Goal: Communication & Community: Answer question/provide support

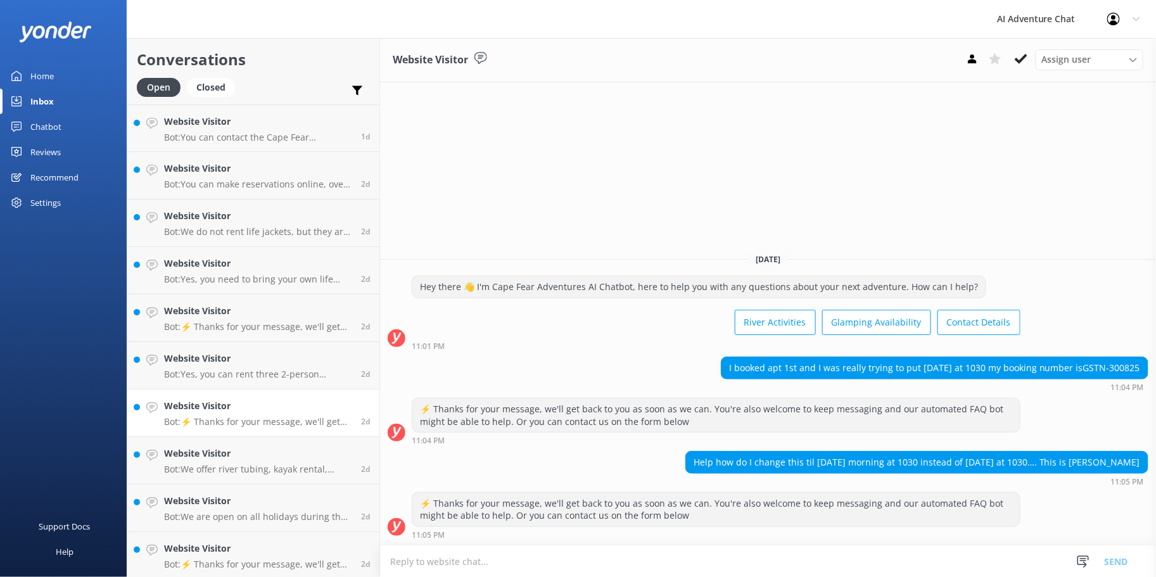
scroll to position [192, 0]
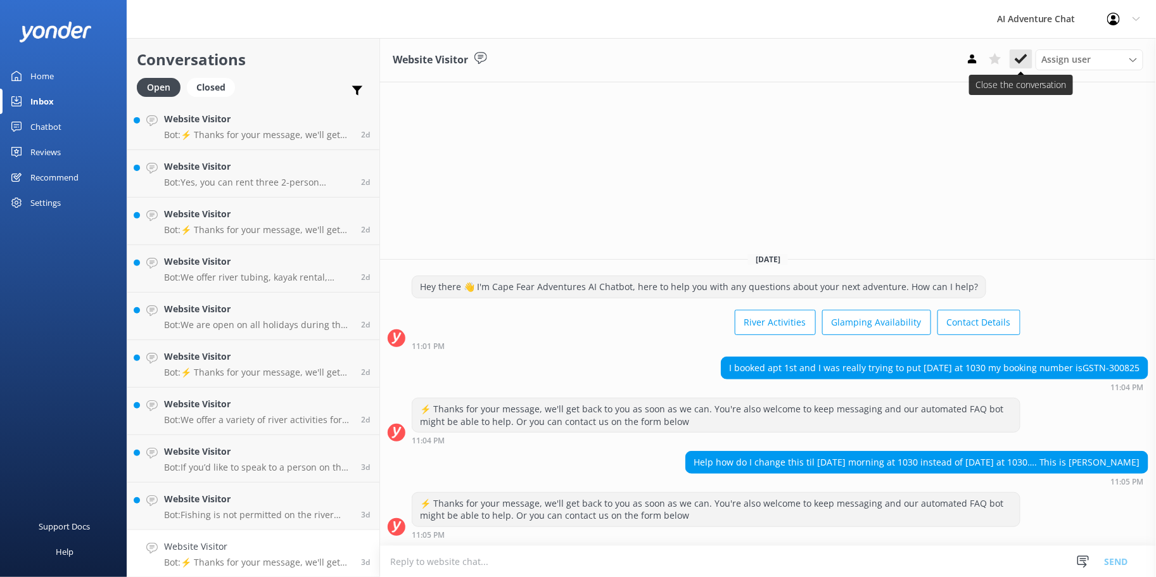
click at [1021, 60] on use at bounding box center [1021, 59] width 13 height 10
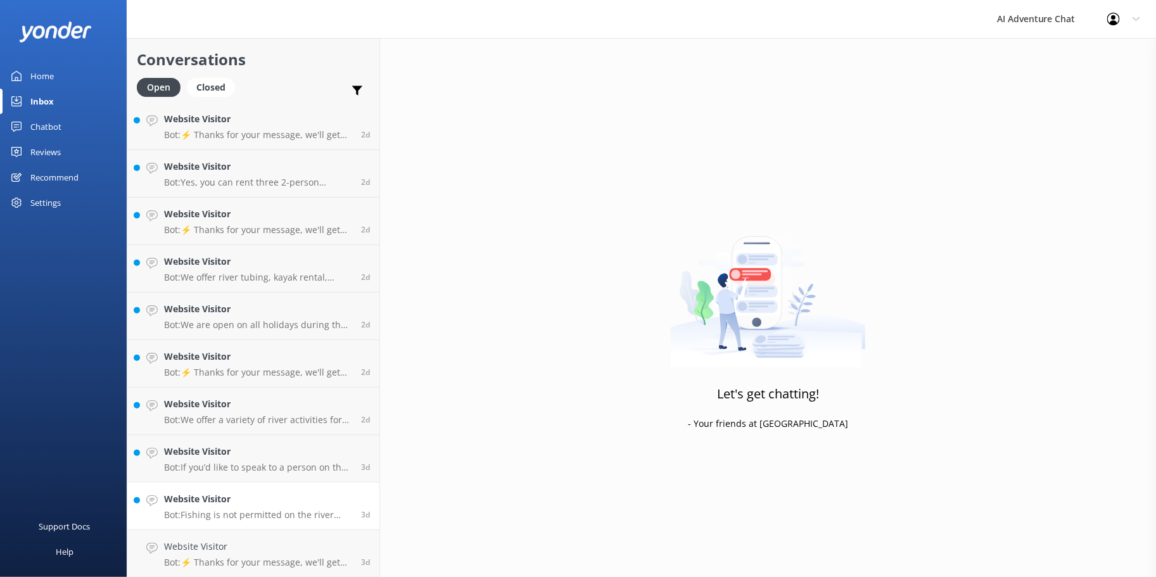
scroll to position [144, 0]
click at [205, 548] on h4 "Website Visitor" at bounding box center [258, 547] width 188 height 14
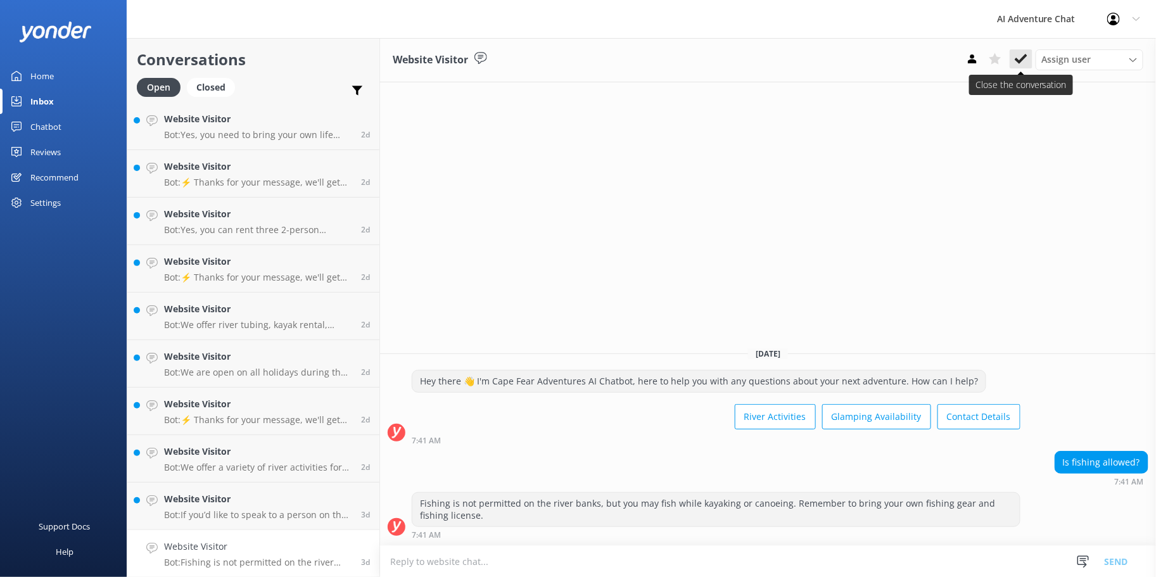
click at [1014, 58] on button at bounding box center [1021, 58] width 23 height 19
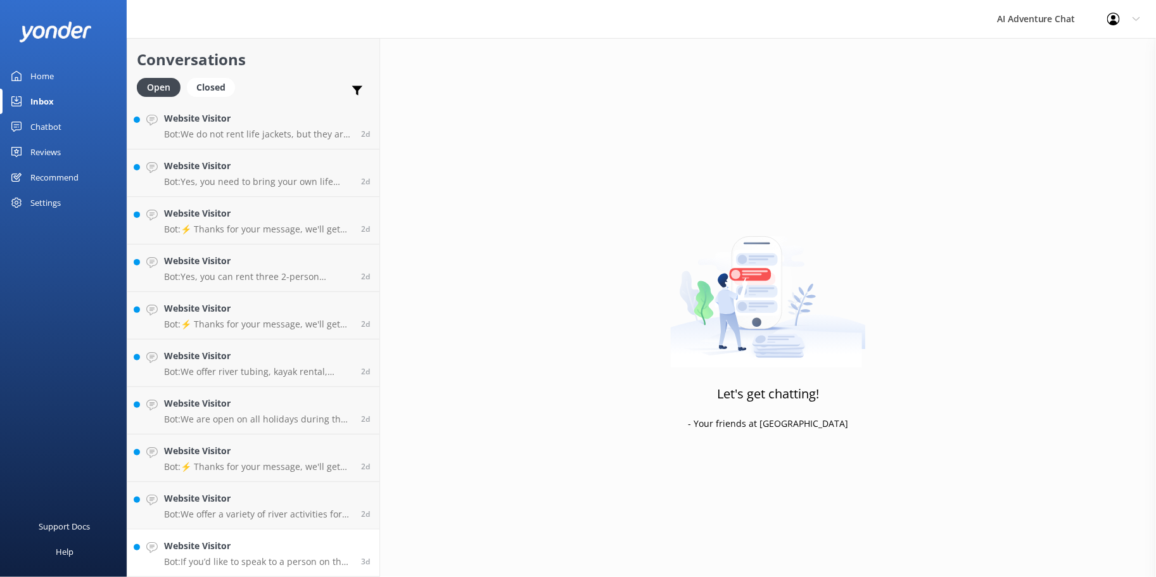
scroll to position [97, 0]
click at [250, 555] on div "Website Visitor Bot: If you’d like to speak to a person on the Cape Fear Advent…" at bounding box center [258, 554] width 188 height 28
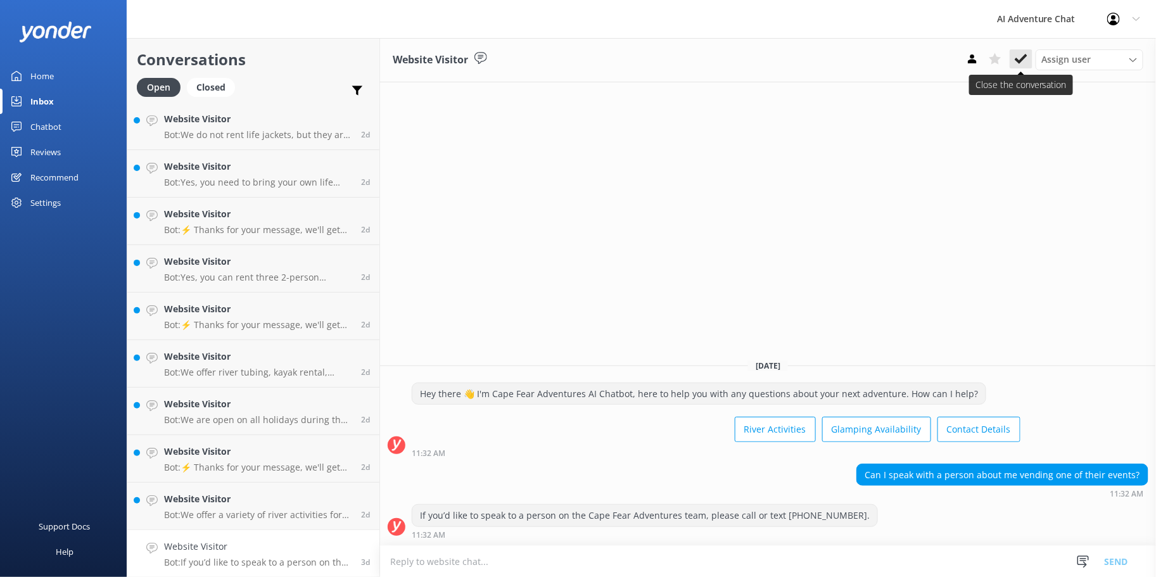
click at [1014, 64] on button at bounding box center [1021, 58] width 23 height 19
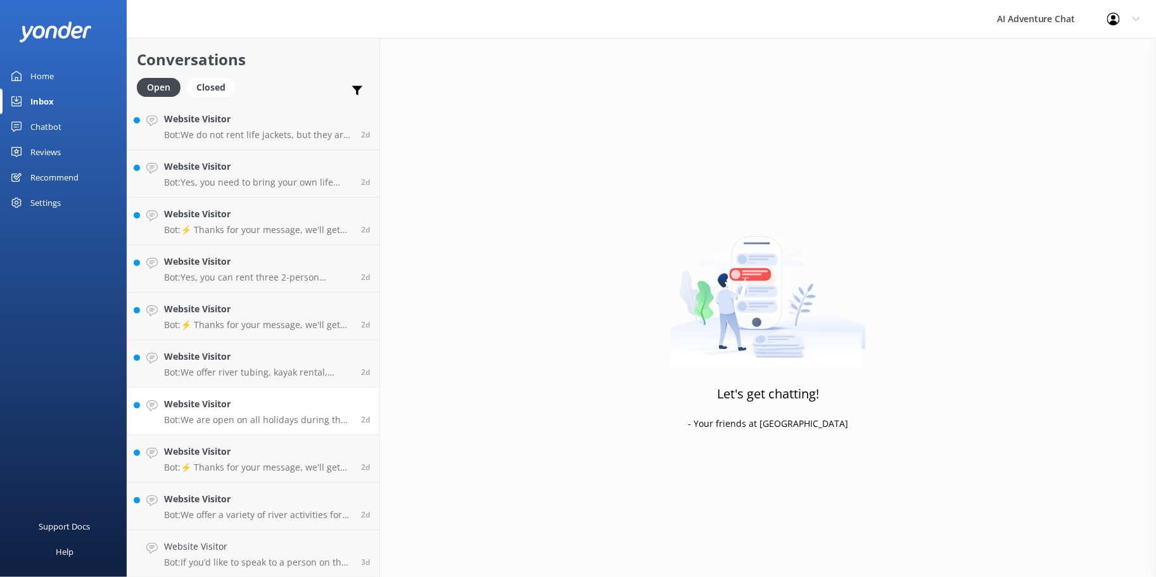
scroll to position [49, 0]
click at [302, 548] on h4 "Website Visitor" at bounding box center [258, 547] width 188 height 14
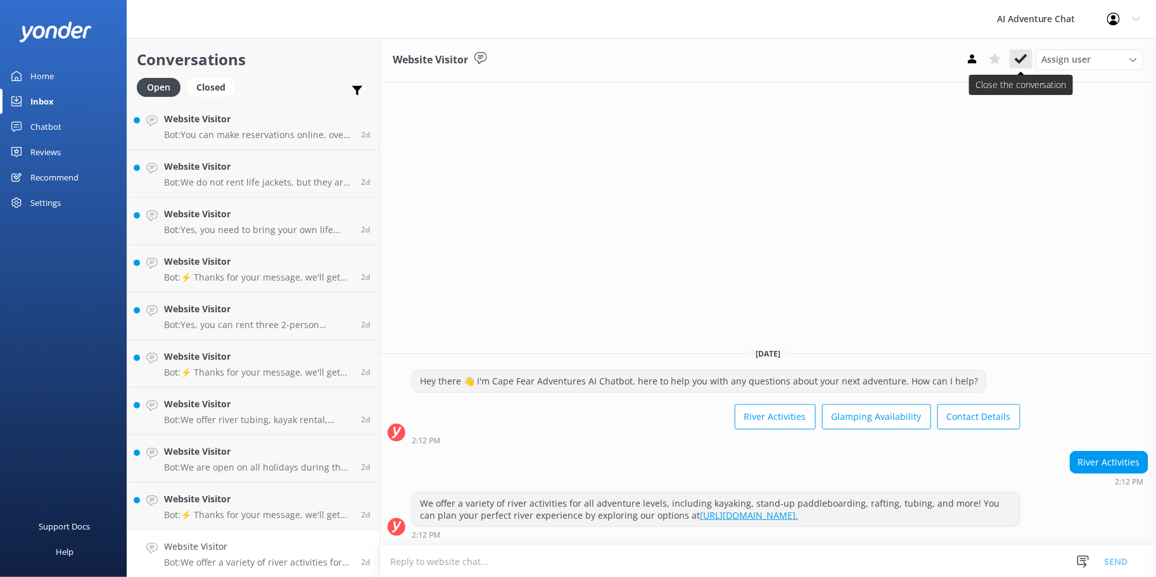
click at [1021, 60] on use at bounding box center [1021, 59] width 13 height 10
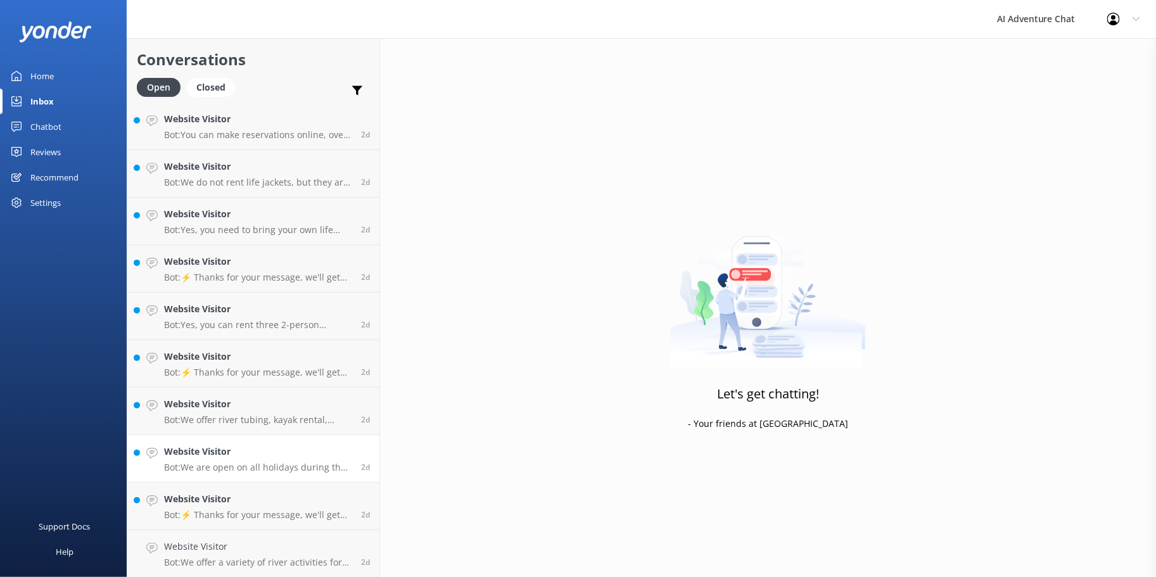
scroll to position [2, 0]
click at [195, 551] on h4 "Website Visitor" at bounding box center [258, 547] width 188 height 14
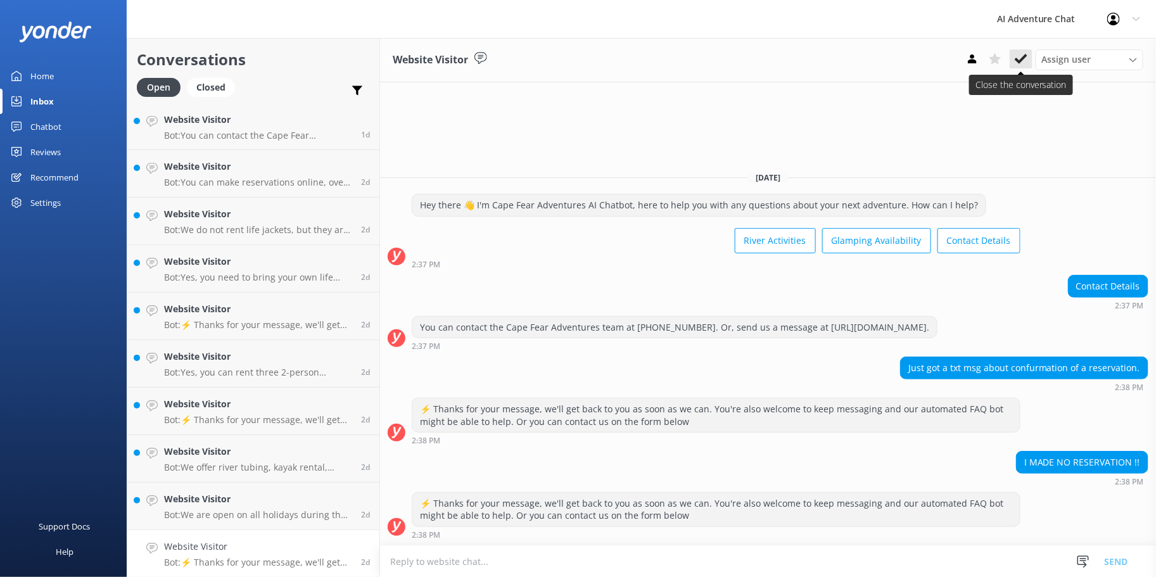
click at [1020, 56] on icon at bounding box center [1021, 59] width 13 height 13
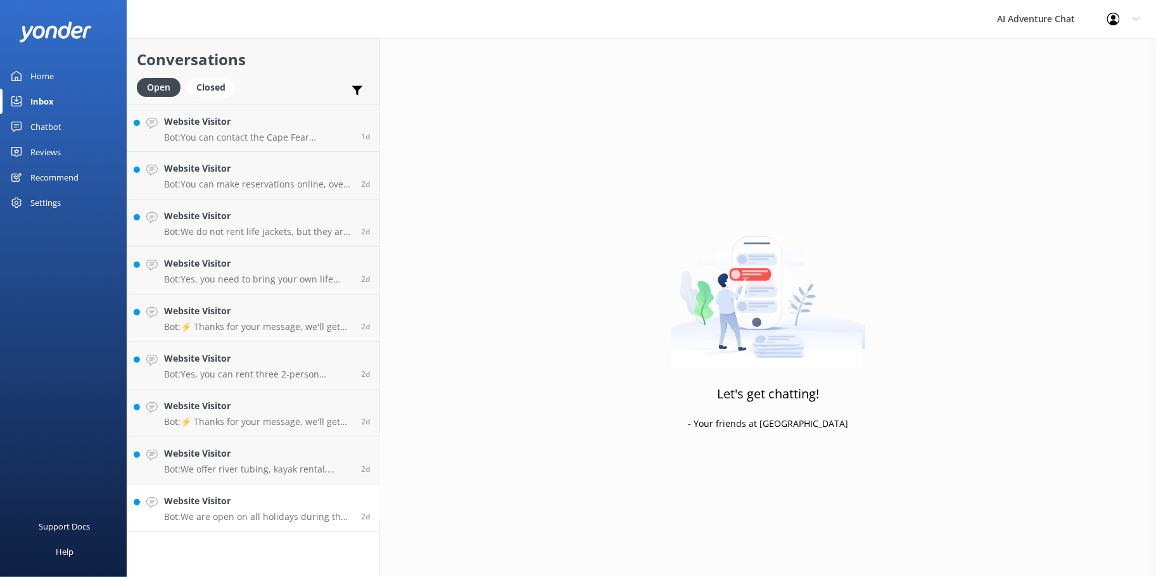
click at [249, 507] on h4 "Website Visitor" at bounding box center [258, 501] width 188 height 14
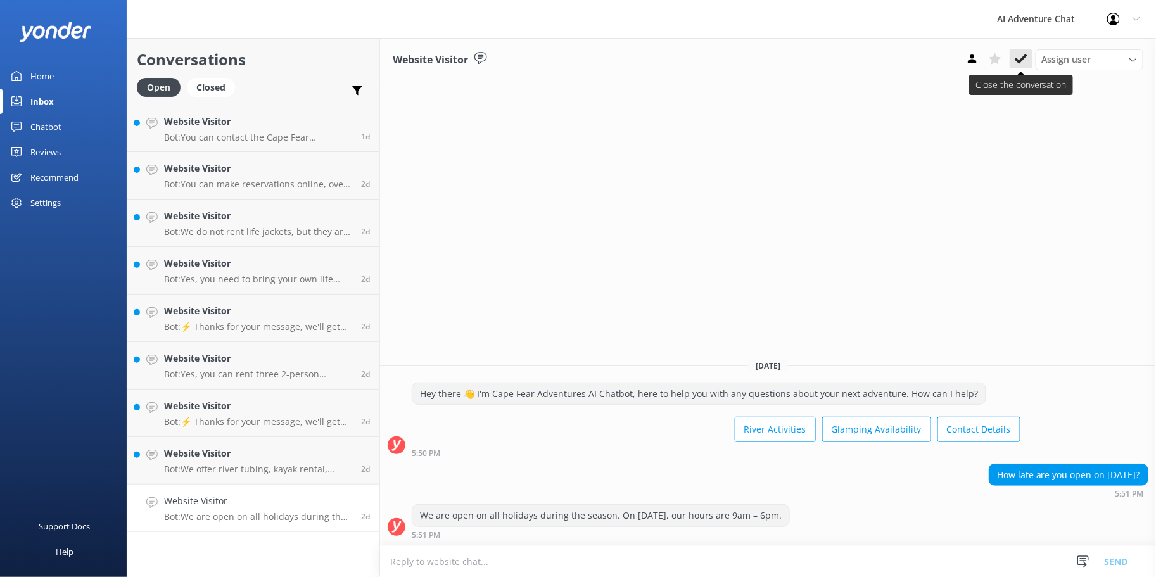
click at [1016, 56] on icon at bounding box center [1021, 59] width 13 height 13
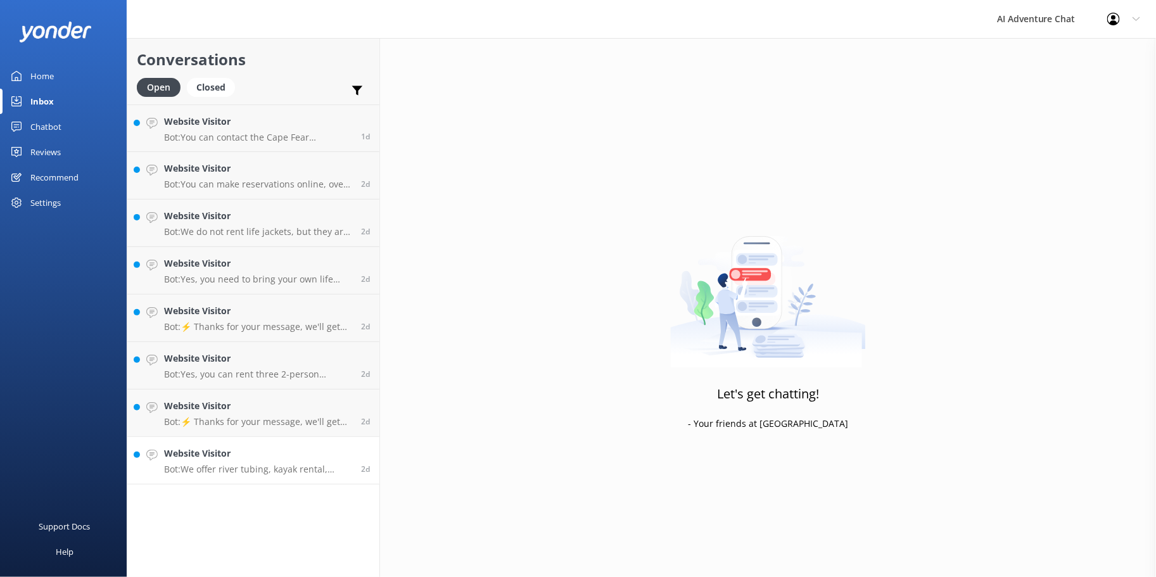
click at [235, 464] on p "Bot: We offer river tubing, kayak rental, canoe rental, and paddle board rental…" at bounding box center [258, 469] width 188 height 11
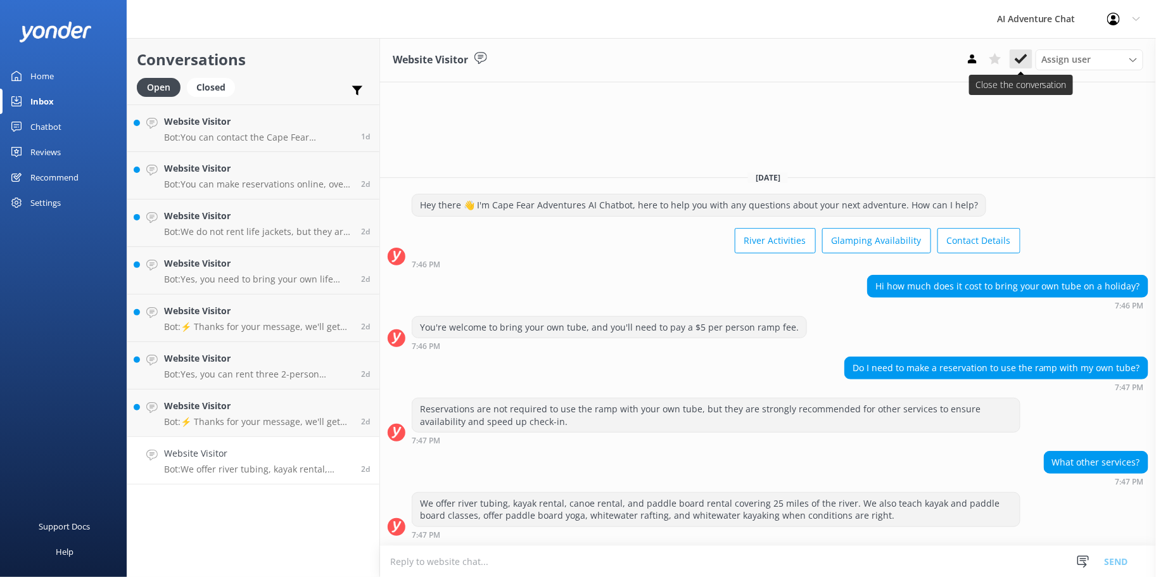
click at [1022, 59] on use at bounding box center [1021, 59] width 13 height 10
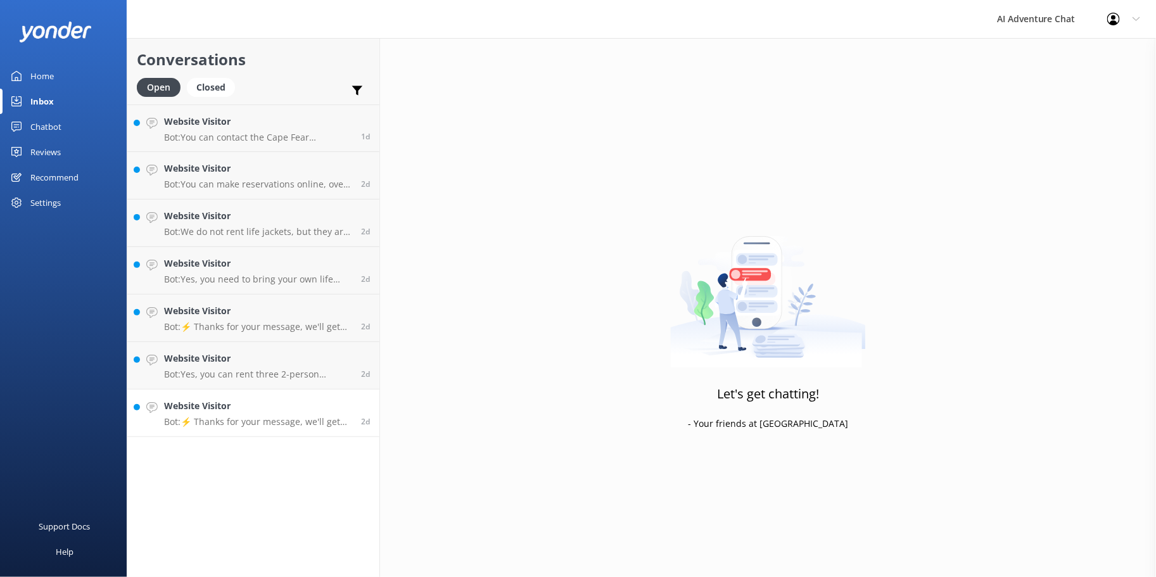
click at [267, 421] on p "Bot: ⚡ Thanks for your message, we'll get back to you as soon as we can. You're…" at bounding box center [258, 421] width 188 height 11
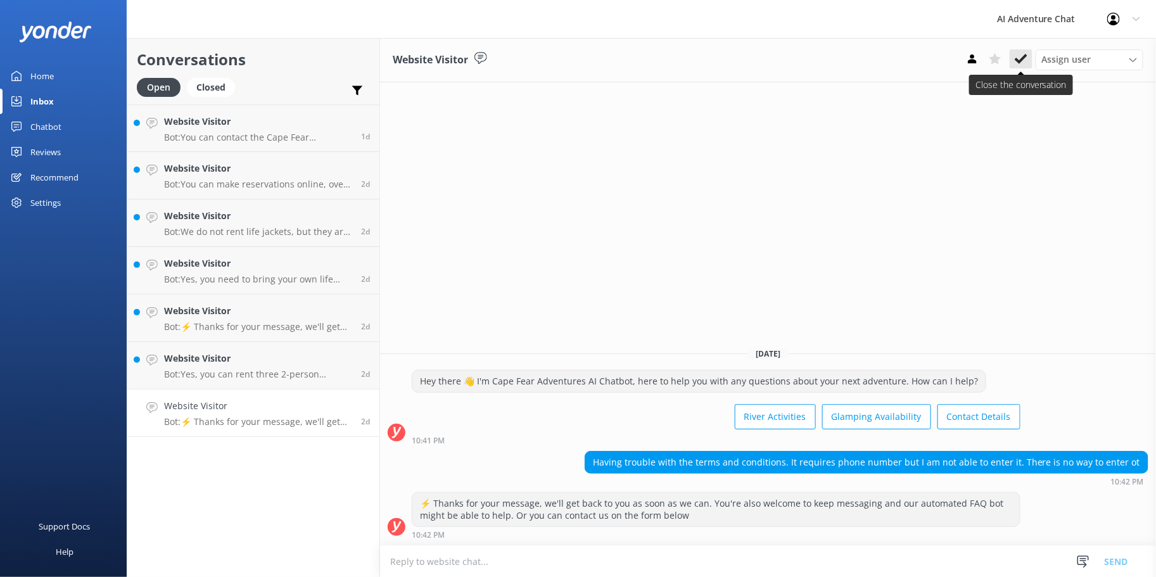
click at [1018, 60] on use at bounding box center [1021, 59] width 13 height 10
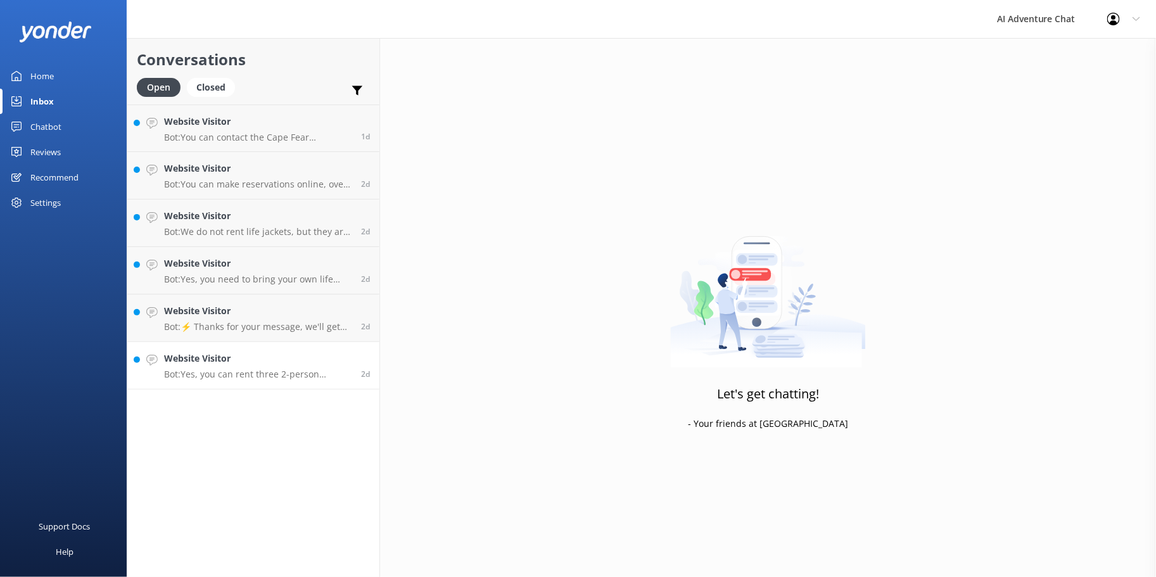
click at [248, 366] on div "Website Visitor Bot: Yes, you can rent three 2-person [PERSON_NAME] as long as …" at bounding box center [258, 366] width 188 height 28
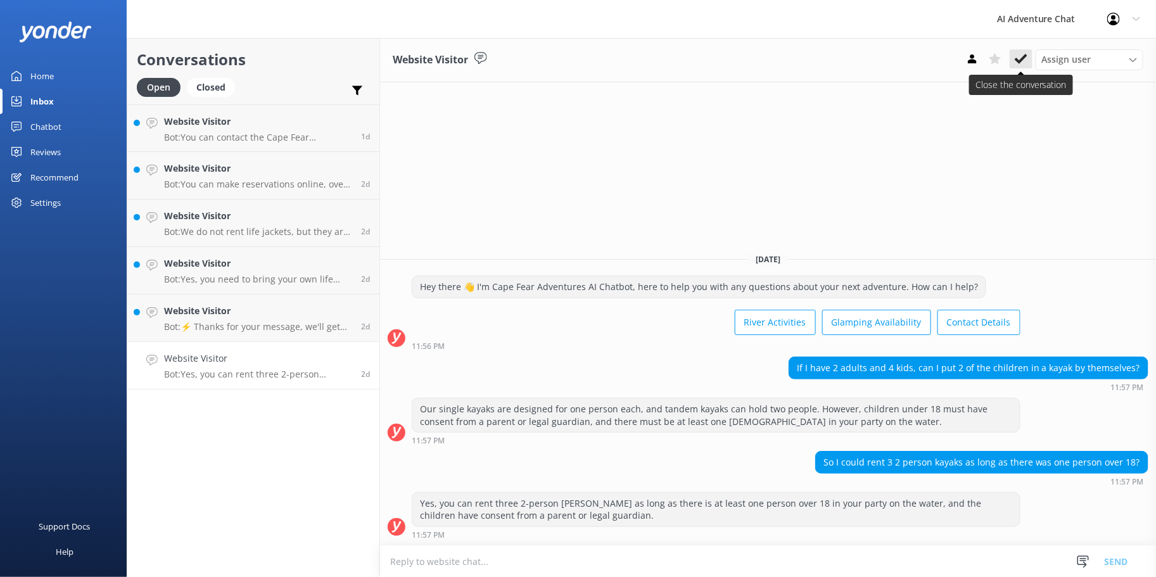
click at [1019, 59] on icon at bounding box center [1021, 59] width 13 height 13
click at [260, 320] on div "Website Visitor Bot: ⚡ Thanks for your message, we'll get back to you as soon a…" at bounding box center [258, 318] width 188 height 28
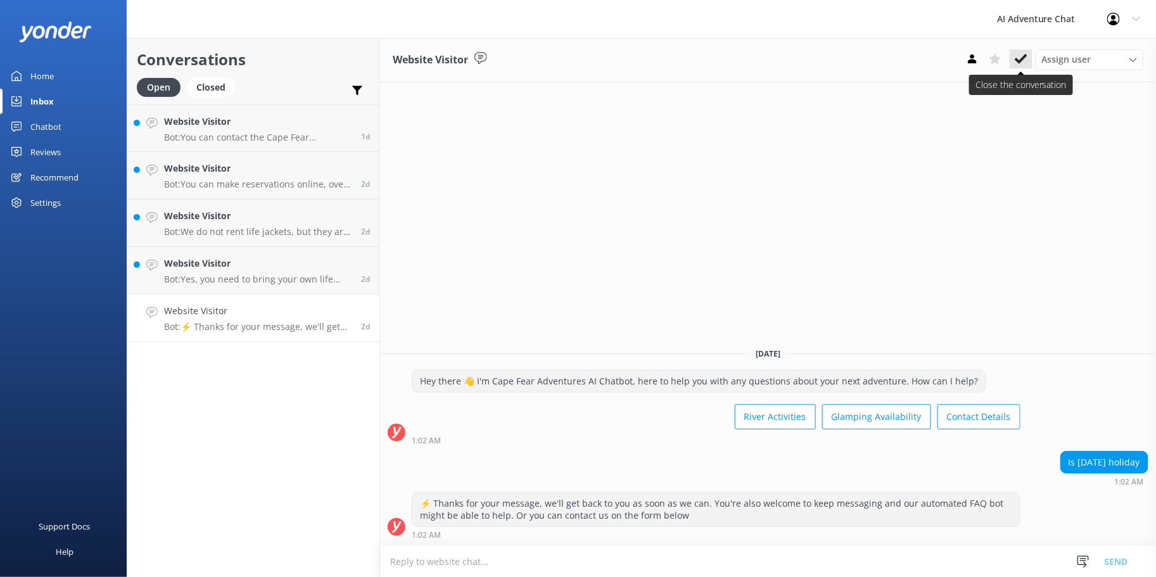
click at [1022, 53] on icon at bounding box center [1021, 59] width 13 height 13
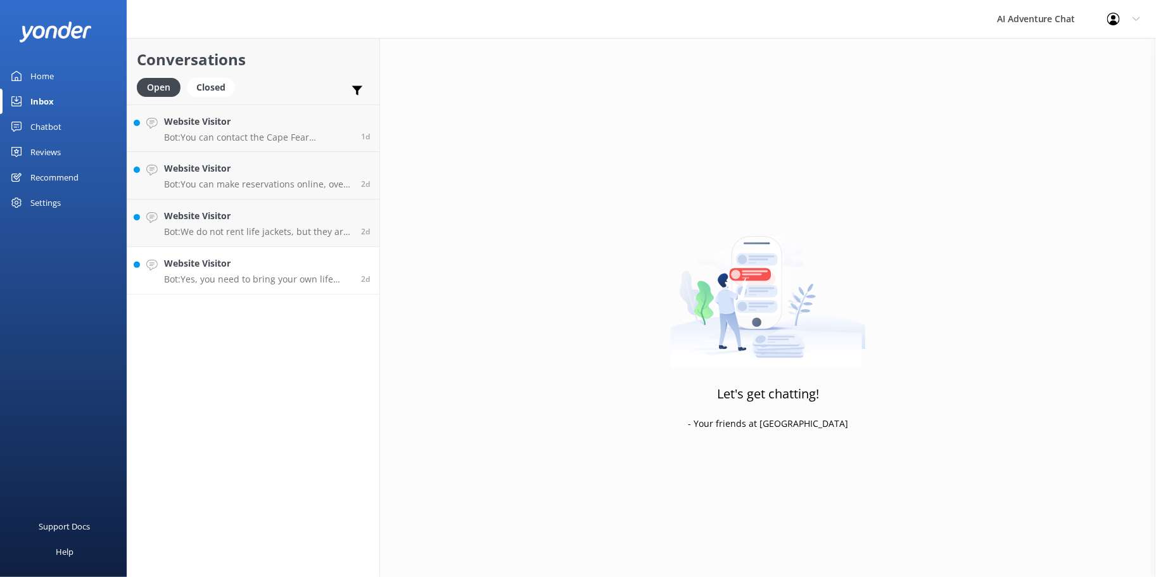
click at [273, 271] on div "Website Visitor Bot: Yes, you need to bring your own life jacket as they are re…" at bounding box center [258, 271] width 188 height 28
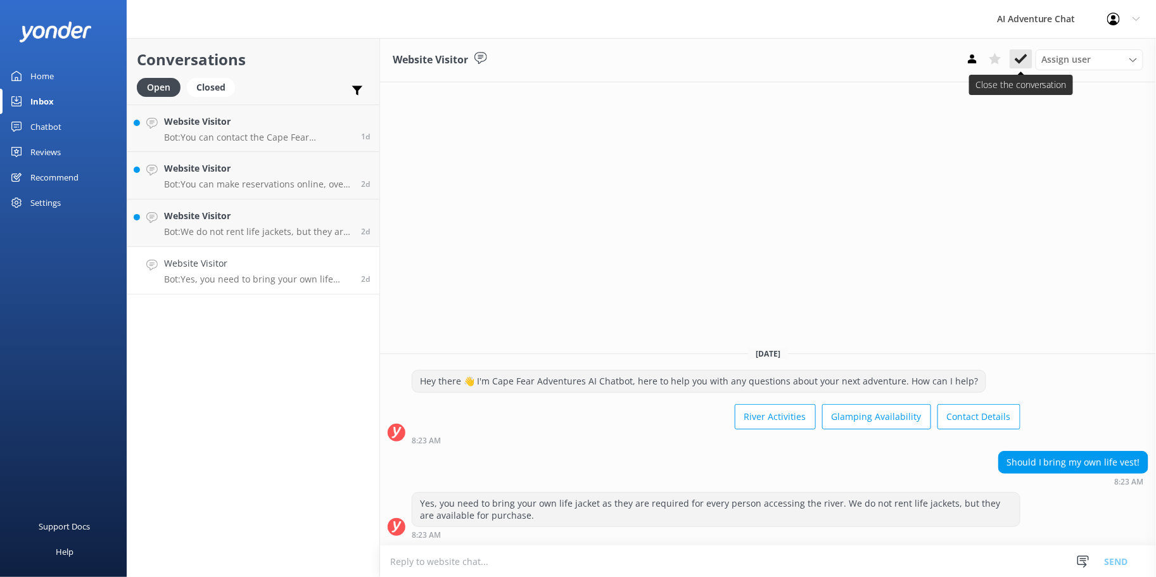
click at [1021, 60] on use at bounding box center [1021, 59] width 13 height 10
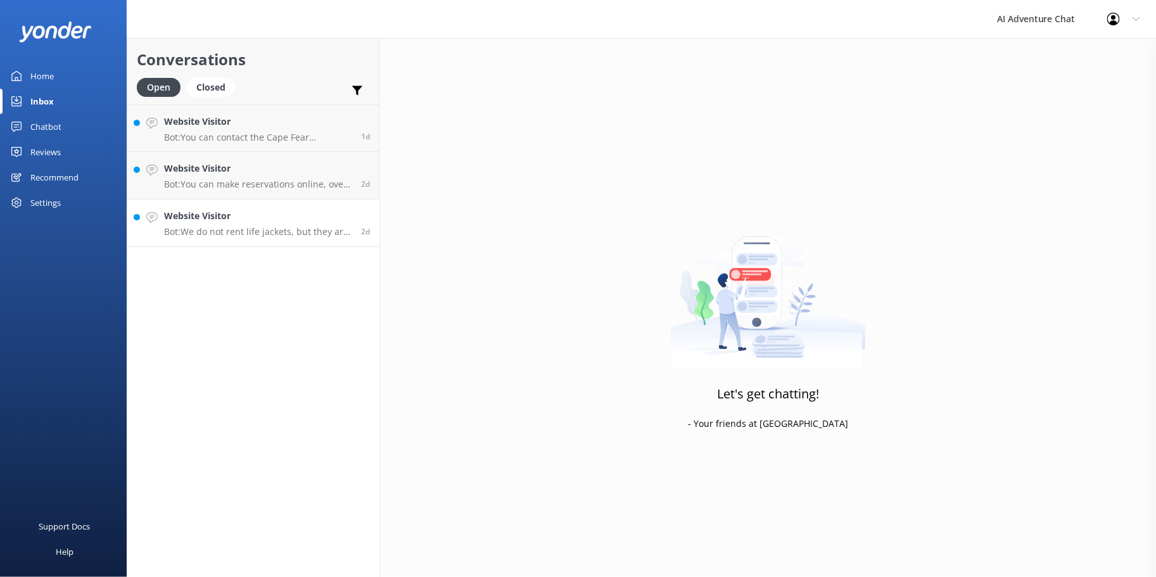
click at [264, 231] on p "Bot: We do not rent life jackets, but they are available for purchase. Life jac…" at bounding box center [258, 231] width 188 height 11
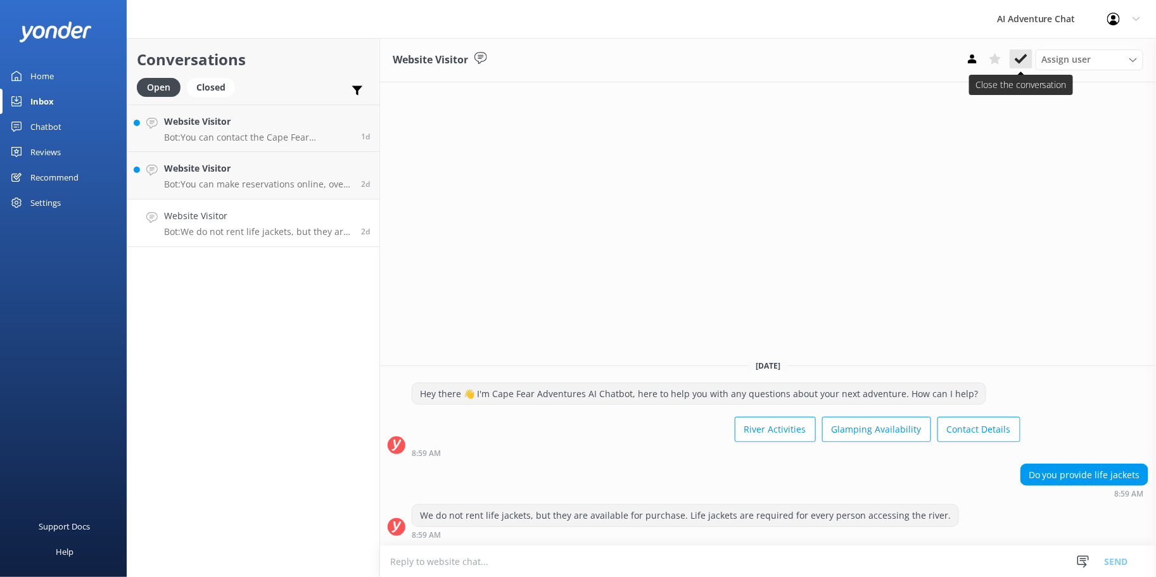
click at [1014, 59] on button at bounding box center [1021, 58] width 23 height 19
click at [243, 176] on div "Website Visitor Bot: You can make reservations online, over the phone, or in-pe…" at bounding box center [258, 176] width 188 height 28
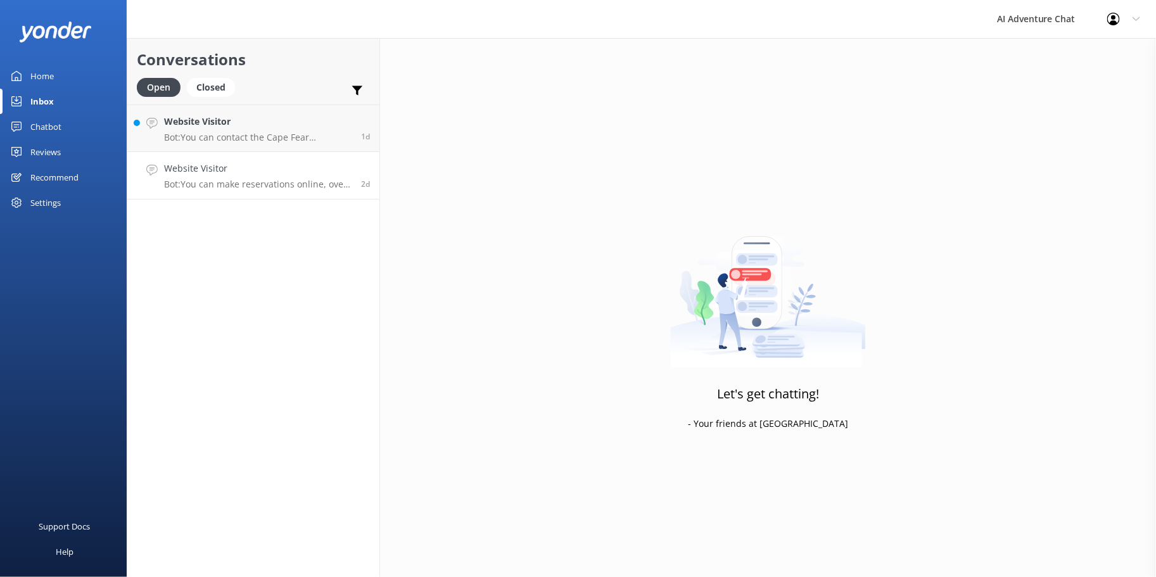
click at [226, 181] on p "Bot: You can make reservations online, over the phone, or in-person during busi…" at bounding box center [258, 184] width 188 height 11
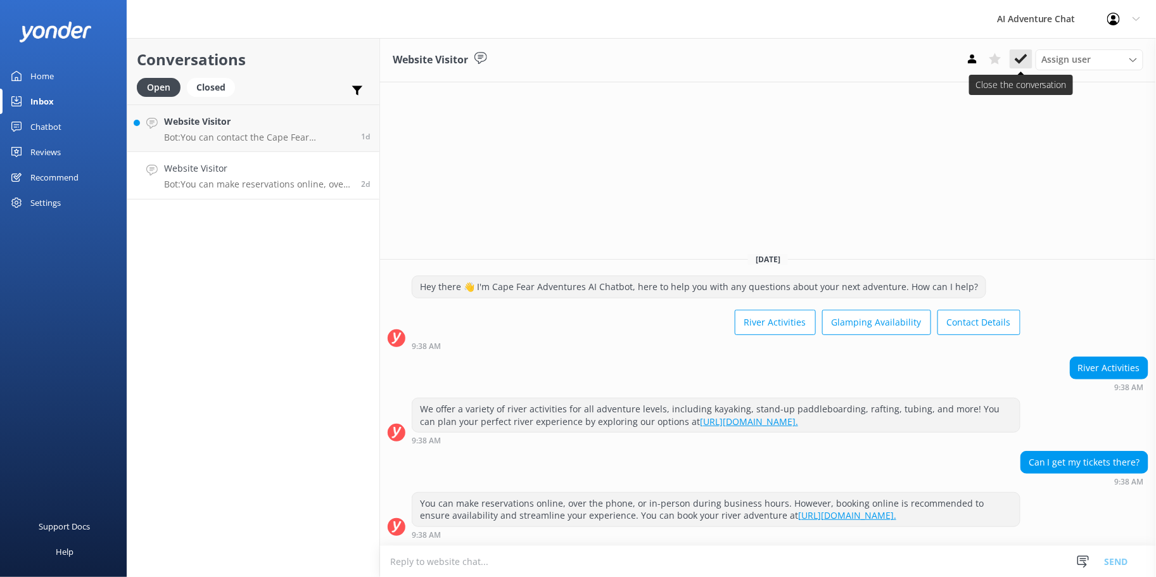
click at [1020, 59] on icon at bounding box center [1021, 59] width 13 height 13
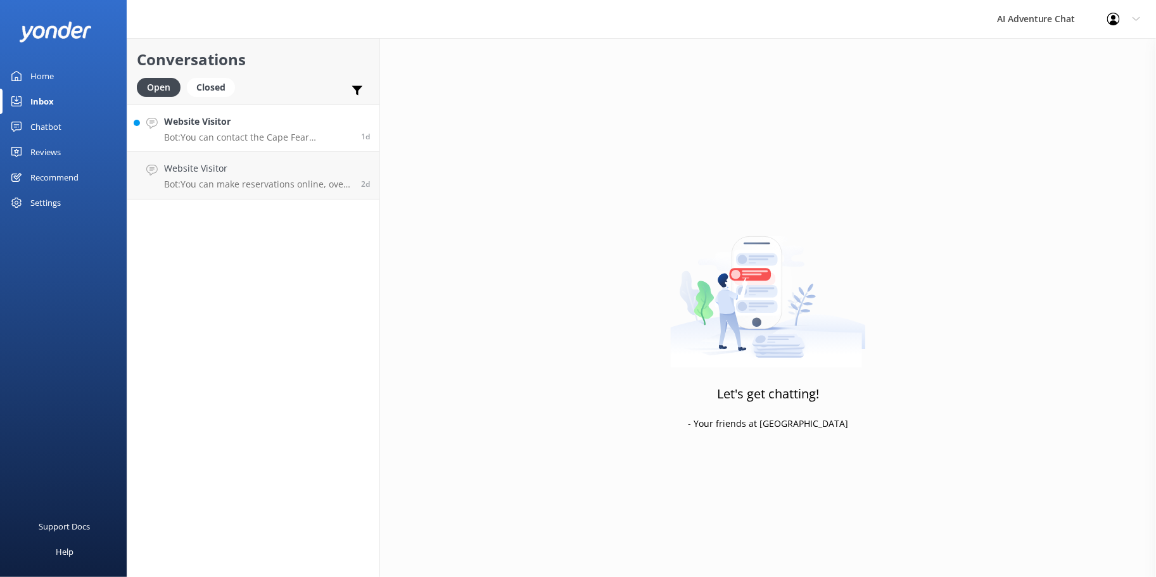
click at [216, 139] on p "Bot: You can contact the Cape Fear Adventures team at [PHONE_NUMBER]." at bounding box center [258, 137] width 188 height 11
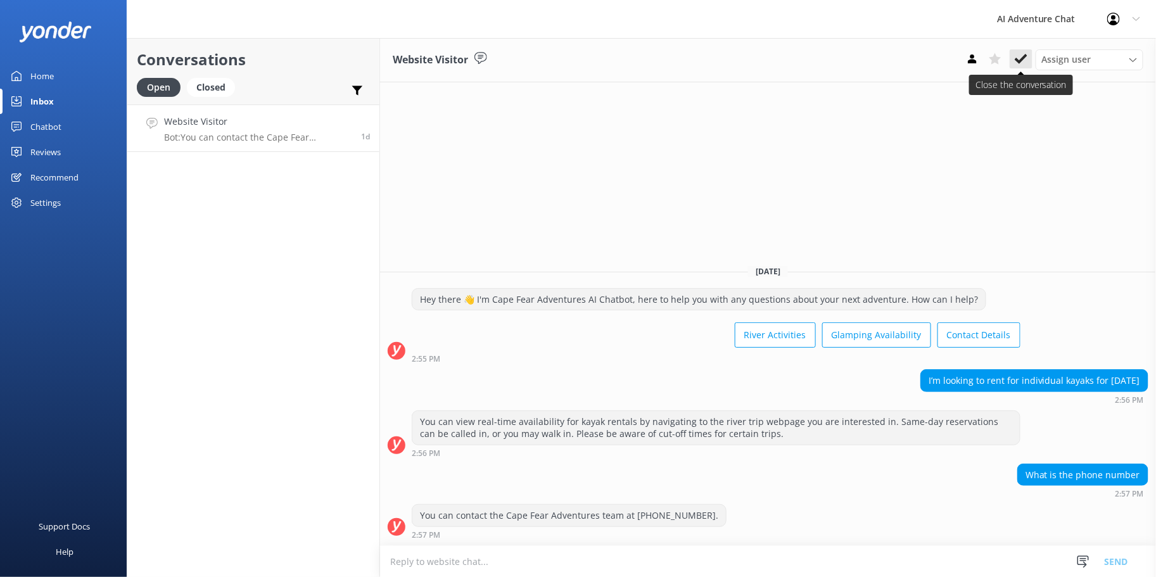
click at [1021, 58] on icon at bounding box center [1021, 59] width 13 height 13
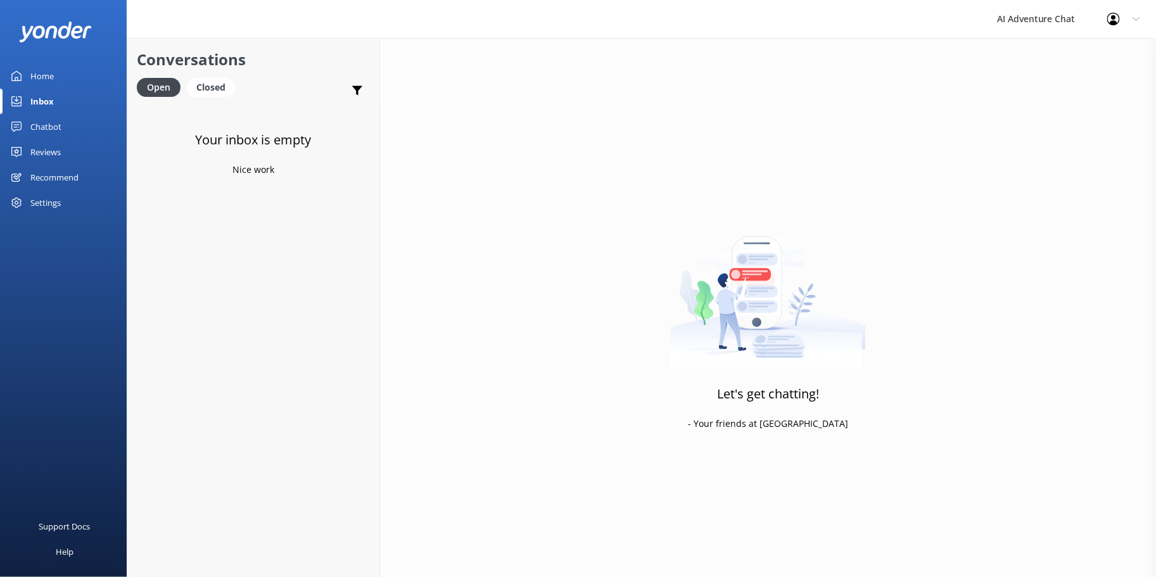
click at [49, 76] on div "Home" at bounding box center [41, 75] width 23 height 25
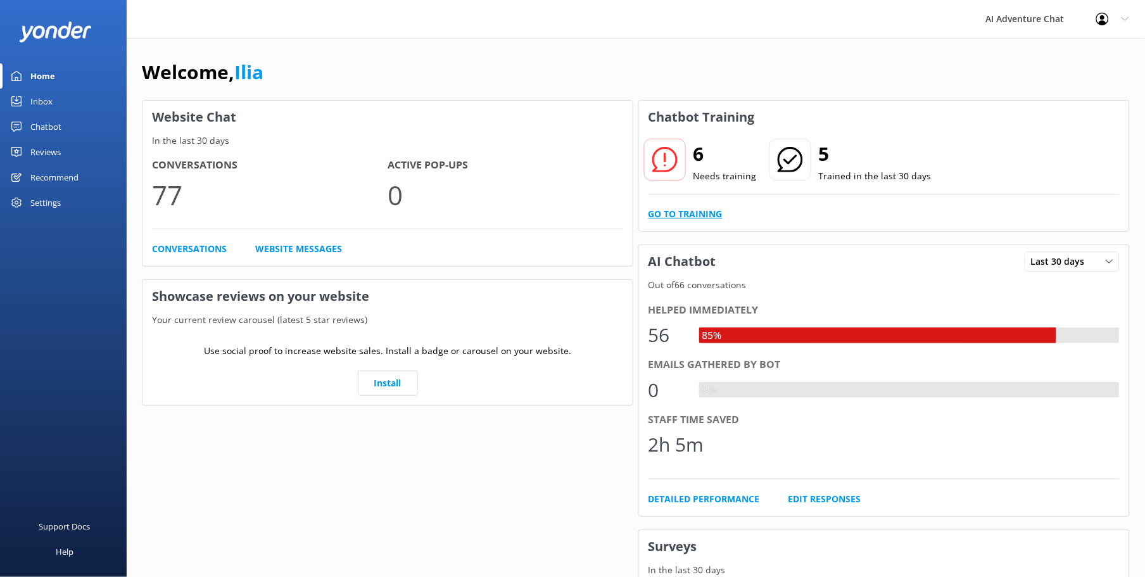
click at [675, 212] on link "Go to Training" at bounding box center [686, 214] width 74 height 14
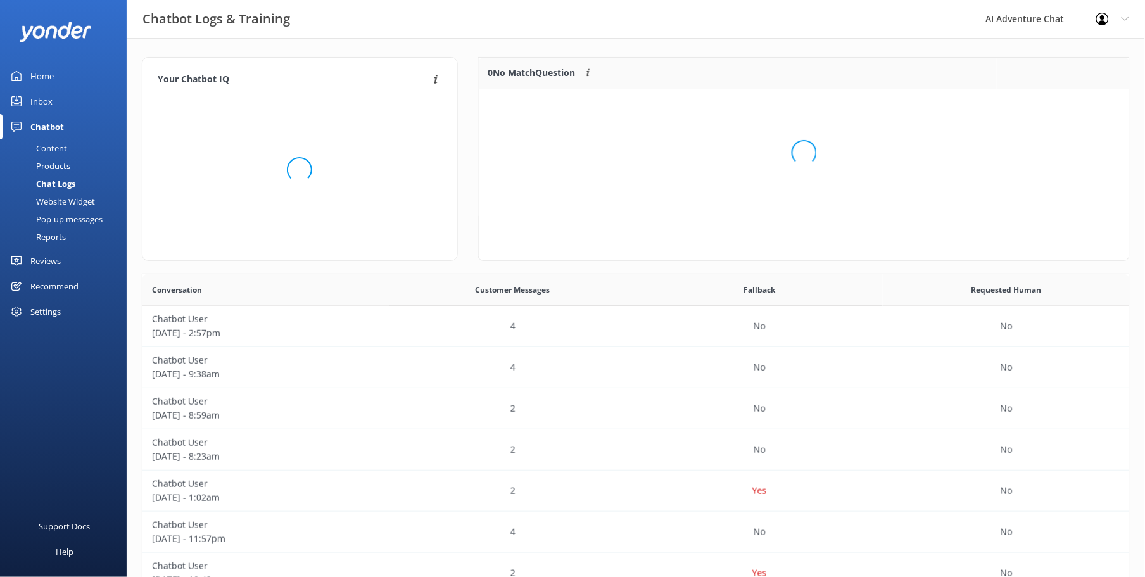
scroll to position [148, 640]
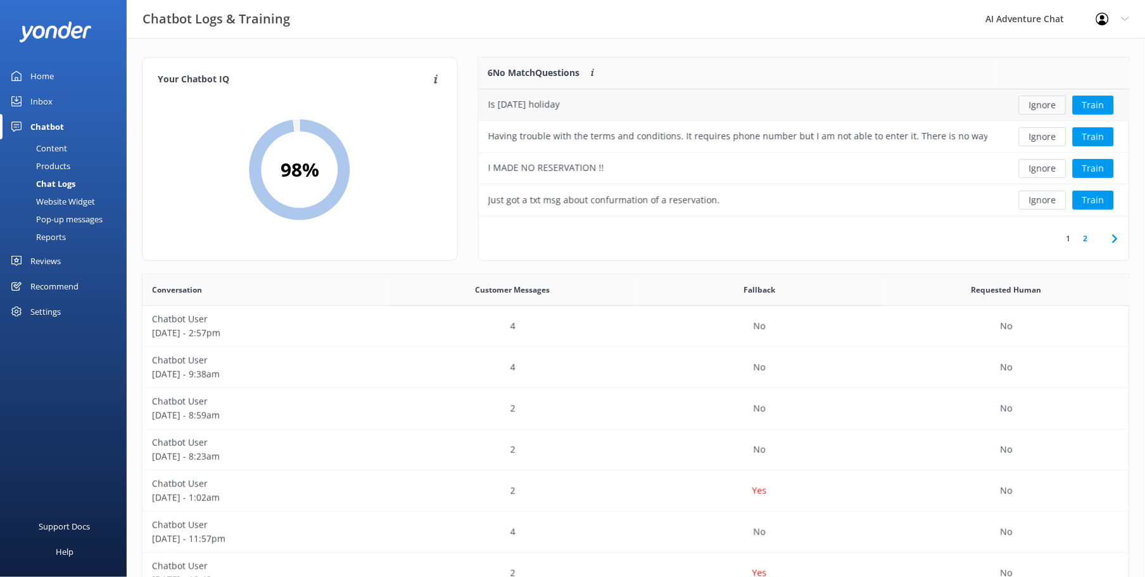
click at [1025, 103] on button "Ignore" at bounding box center [1043, 105] width 48 height 19
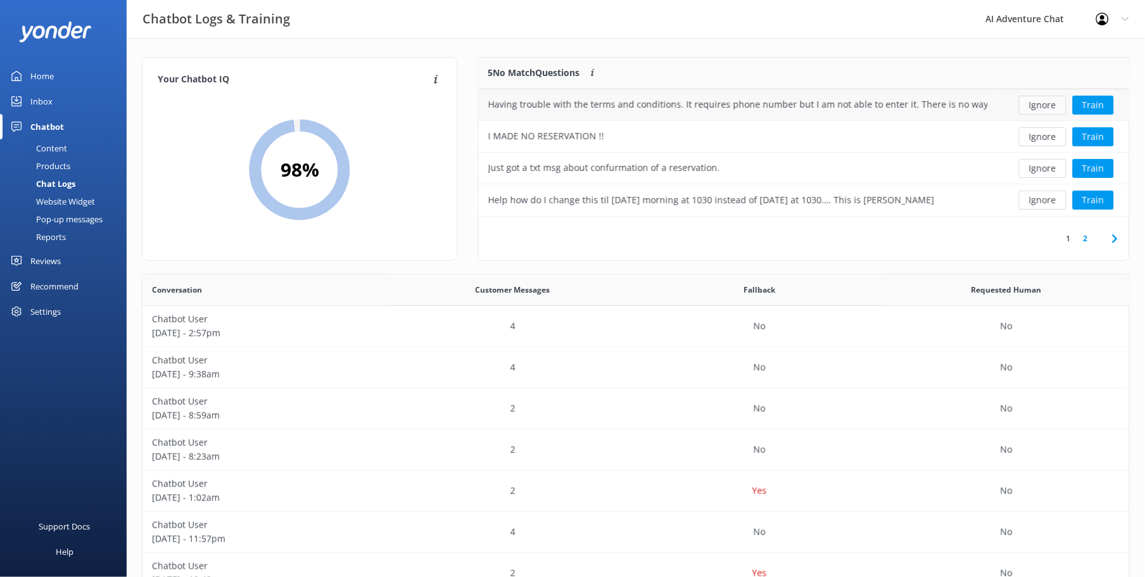
click at [1061, 104] on button "Ignore" at bounding box center [1043, 105] width 48 height 19
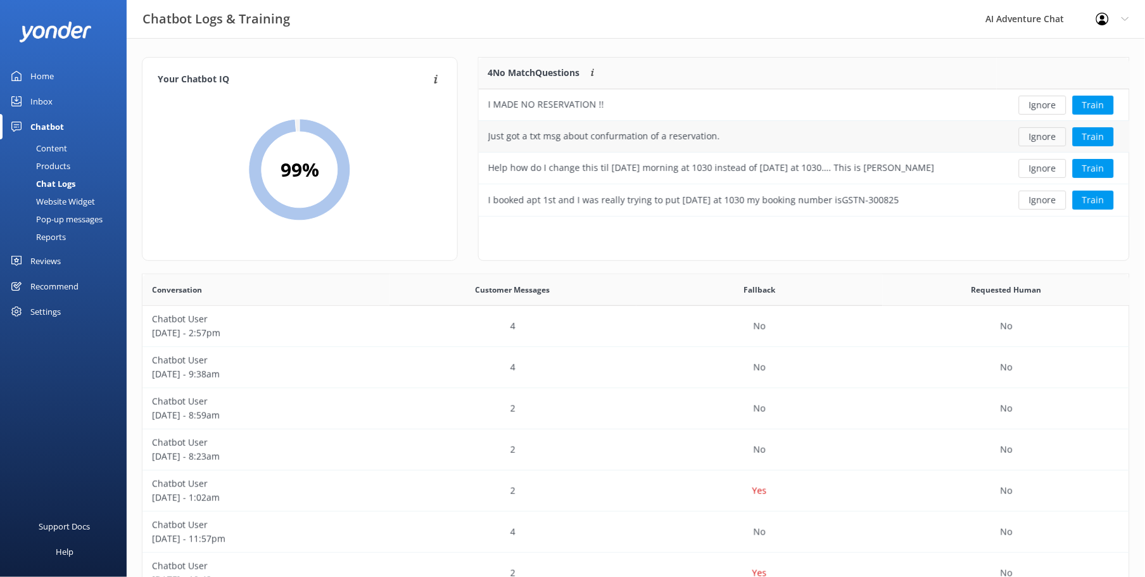
click at [1041, 136] on button "Ignore" at bounding box center [1043, 136] width 48 height 19
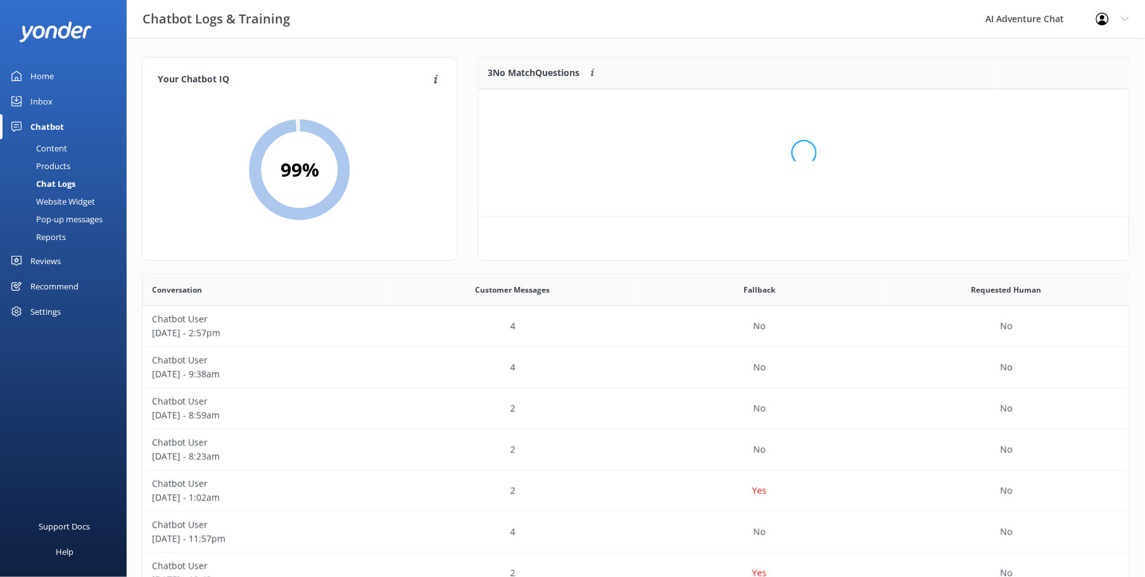
scroll to position [117, 640]
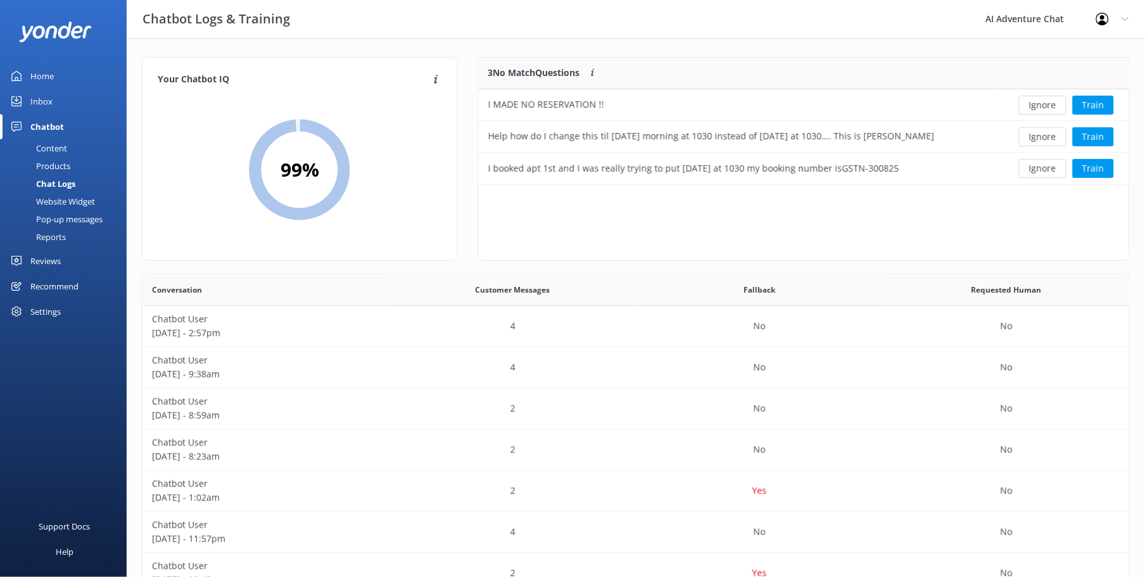
click at [1037, 105] on button "Ignore" at bounding box center [1043, 105] width 48 height 19
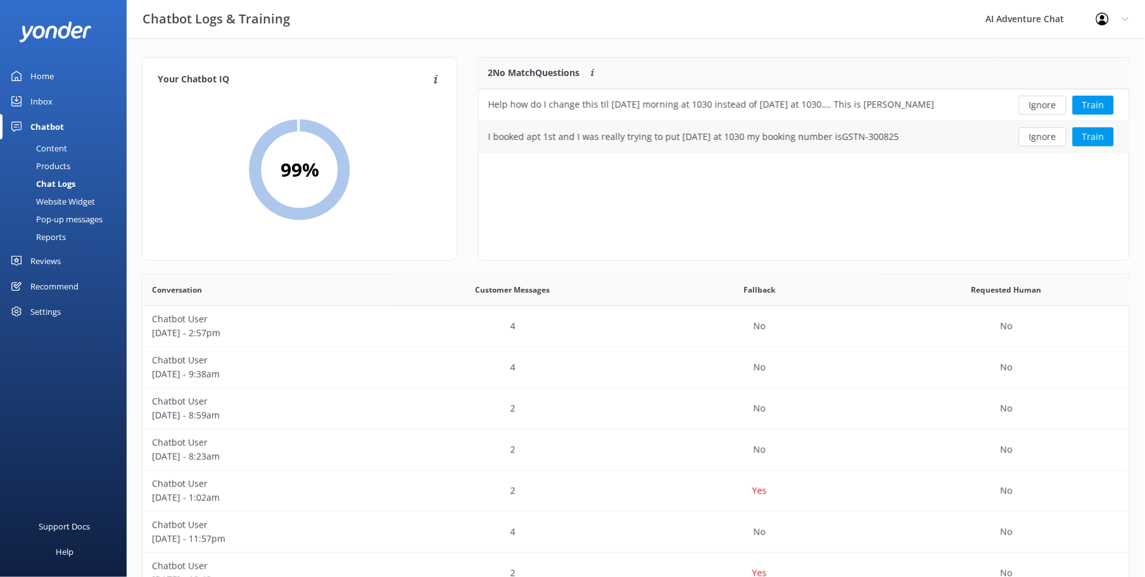
scroll to position [85, 640]
click at [1043, 102] on button "Ignore" at bounding box center [1043, 105] width 48 height 19
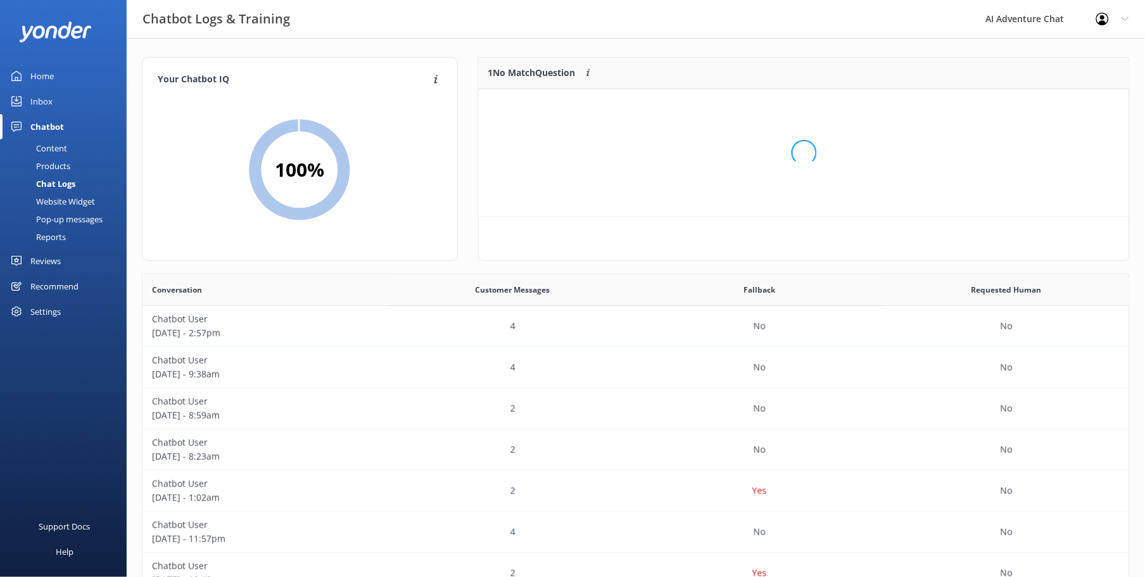
scroll to position [53, 640]
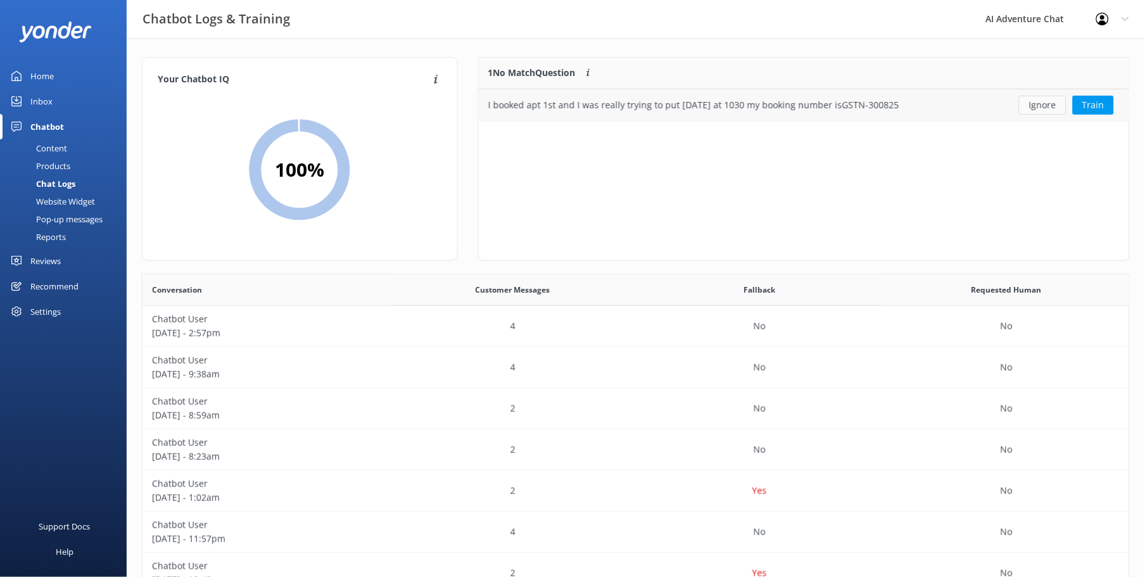
click at [1041, 108] on button "Ignore" at bounding box center [1043, 105] width 48 height 19
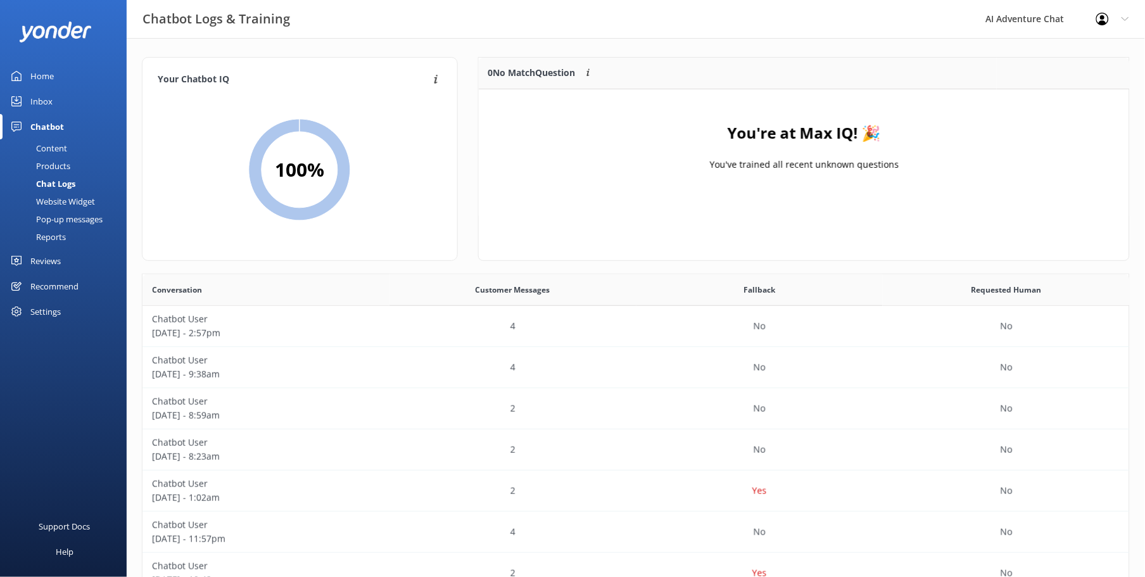
click at [53, 72] on div "Home" at bounding box center [41, 75] width 23 height 25
